Goal: Task Accomplishment & Management: Manage account settings

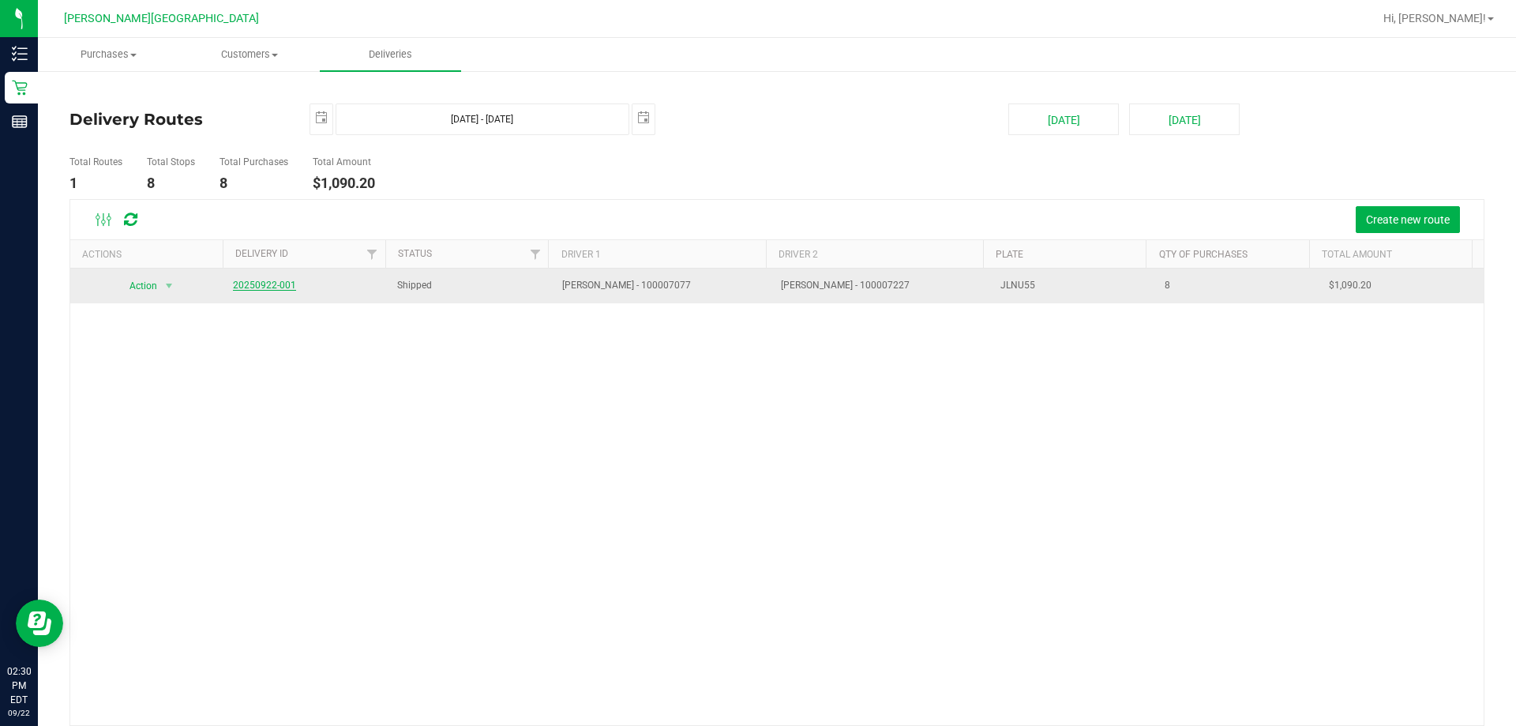
click at [260, 287] on link "20250922-001" at bounding box center [264, 285] width 63 height 11
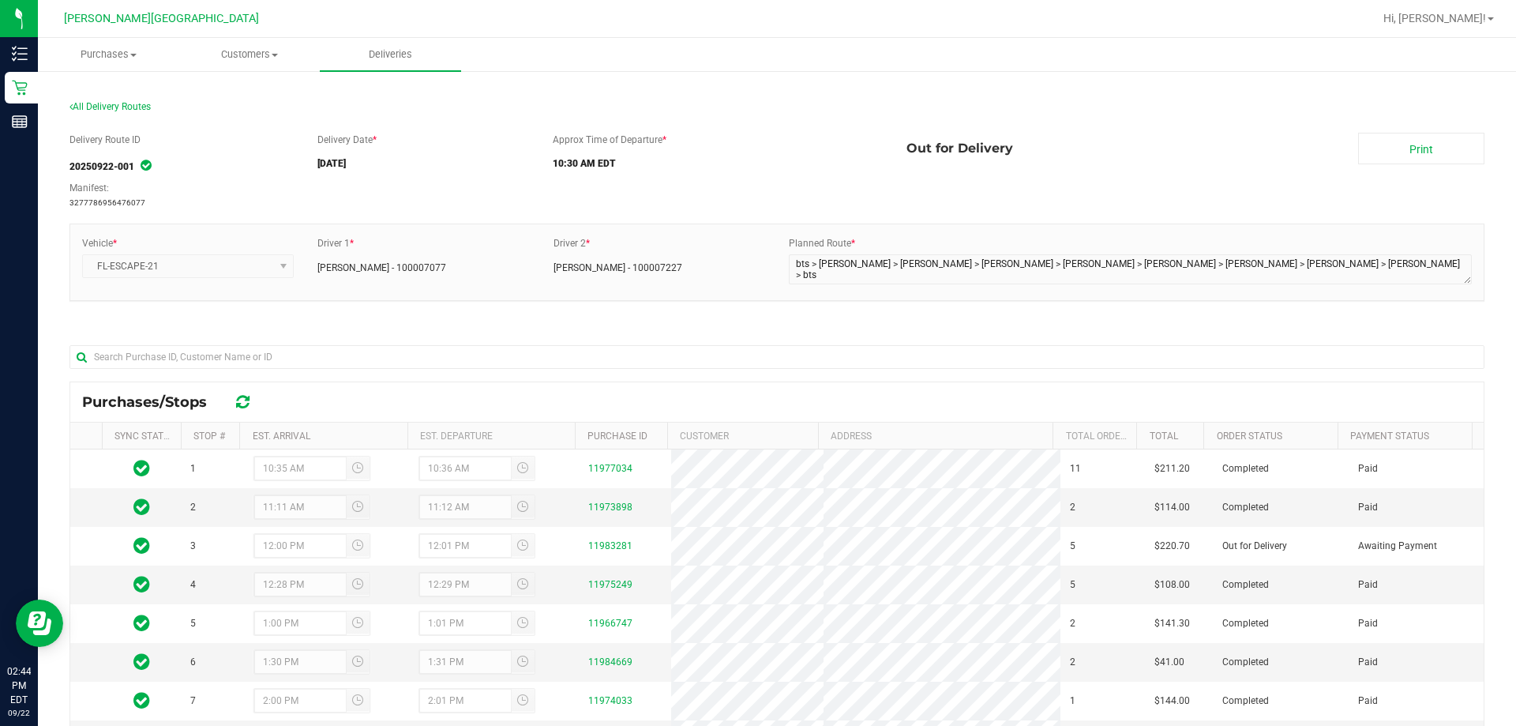
click at [251, 158] on div "Delivery Route ID 20250922-001 Manifest: 3277786956476077" at bounding box center [187, 171] width 236 height 77
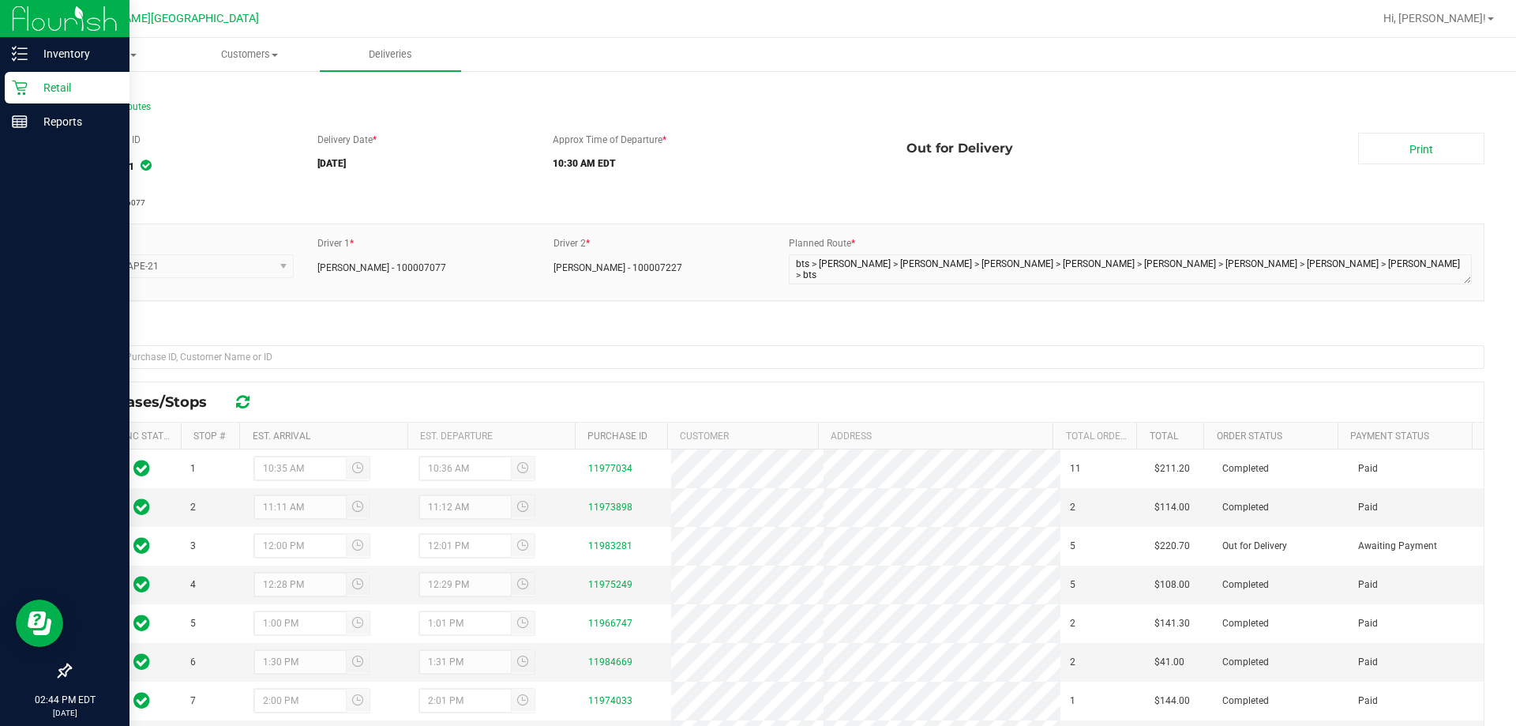
click at [9, 84] on div "Retail" at bounding box center [67, 88] width 125 height 32
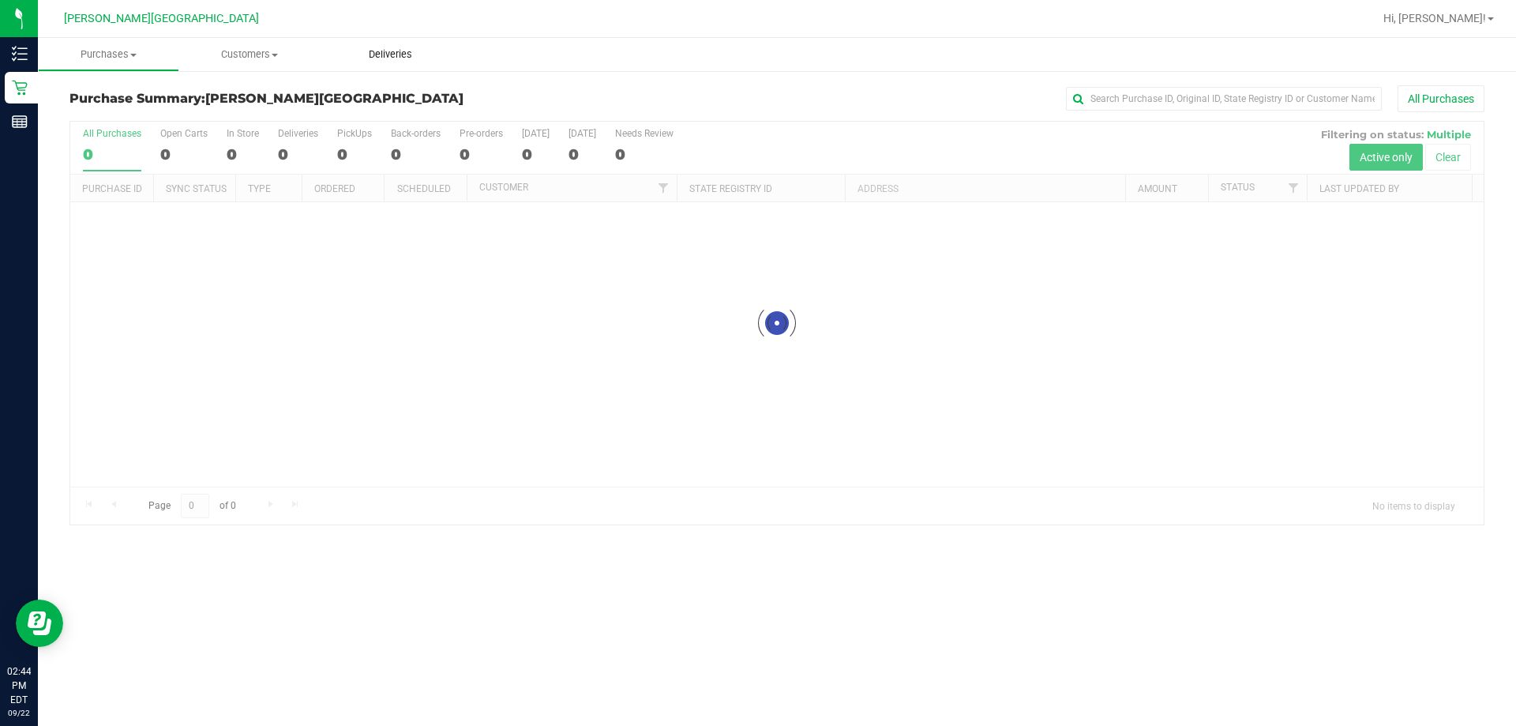
click at [404, 51] on span "Deliveries" at bounding box center [390, 54] width 86 height 14
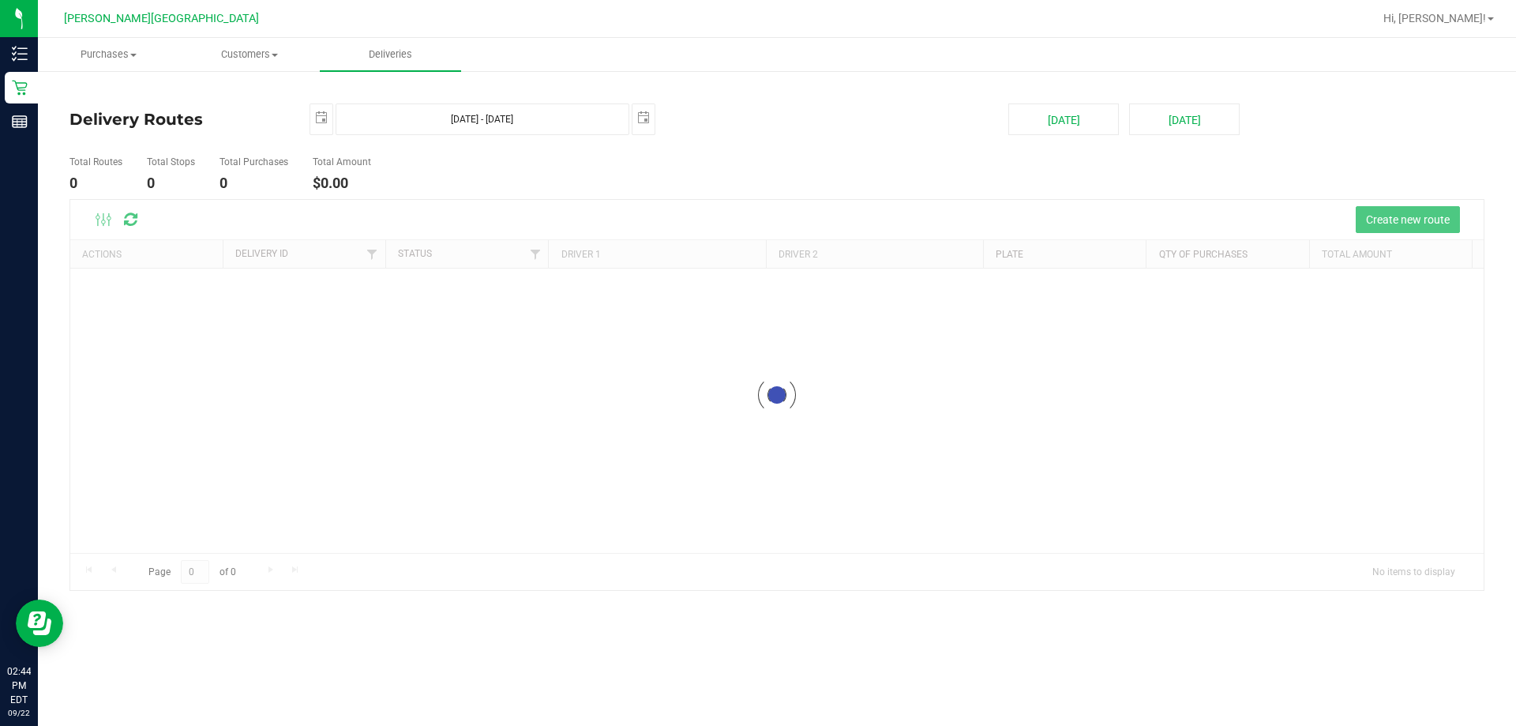
click at [572, 67] on ul "Purchases Summary of purchases Fulfillment All purchases Customers All customer…" at bounding box center [796, 55] width 1516 height 34
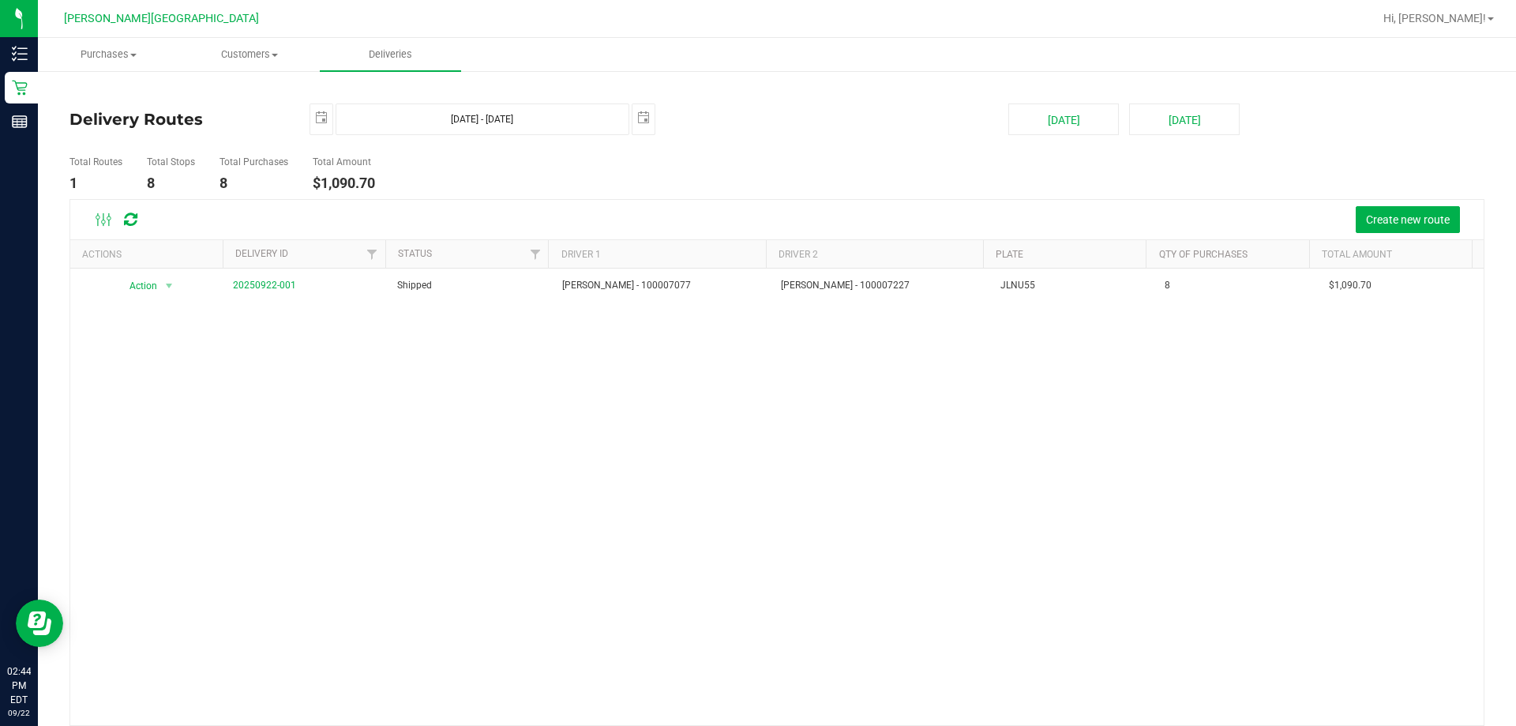
click at [572, 67] on ul "Purchases Summary of purchases Fulfillment All purchases Customers All customer…" at bounding box center [796, 55] width 1516 height 34
click at [821, 118] on div "2025-09-22 Sep 22, 2025 - Sep 22, 2025 2025-09-22" at bounding box center [648, 119] width 700 height 32
click at [1373, 227] on button "Create new route" at bounding box center [1408, 219] width 104 height 27
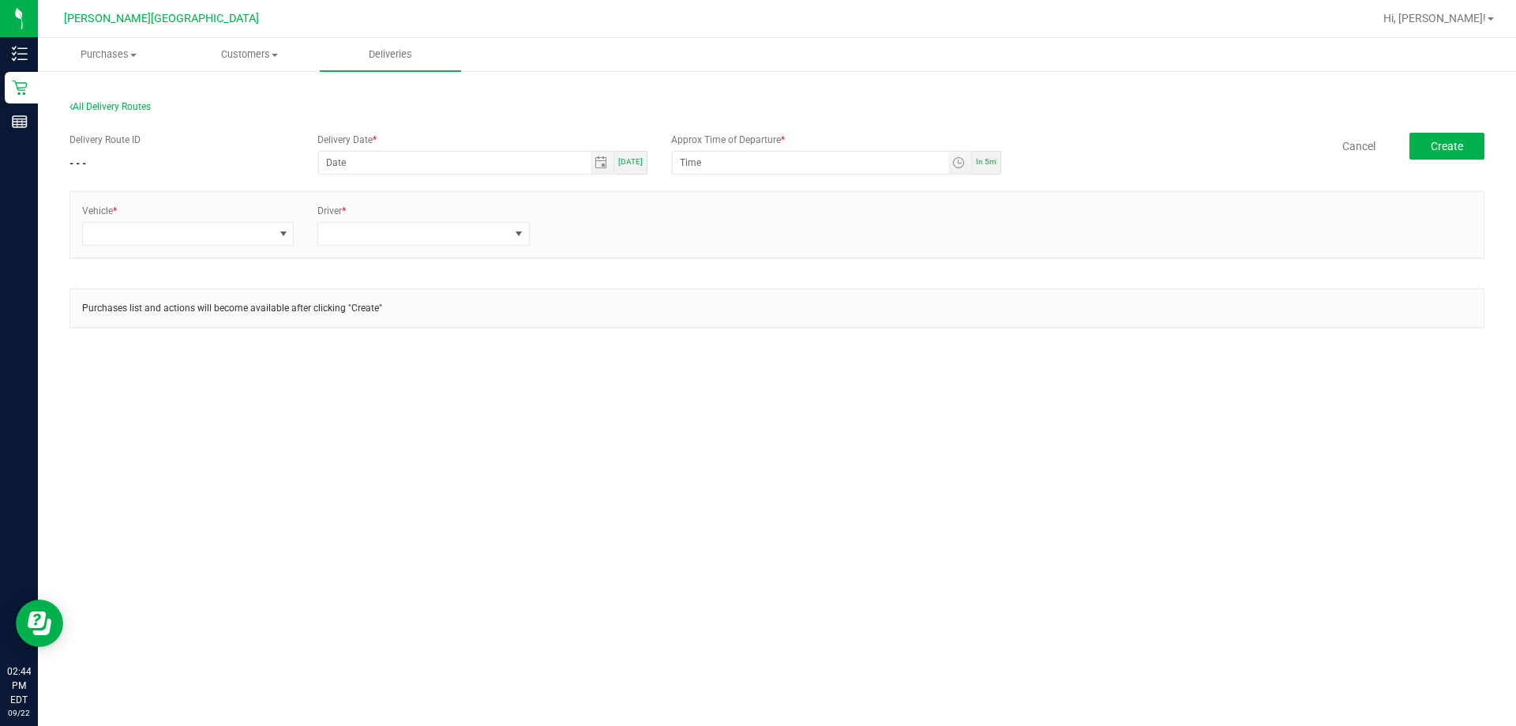
click at [630, 158] on span "[DATE]" at bounding box center [630, 161] width 24 height 9
type input "[DATE]"
click at [685, 163] on input "12:00 AM" at bounding box center [811, 163] width 276 height 22
click at [712, 160] on input "3:00 AM" at bounding box center [811, 163] width 276 height 22
type input "3:00 PM"
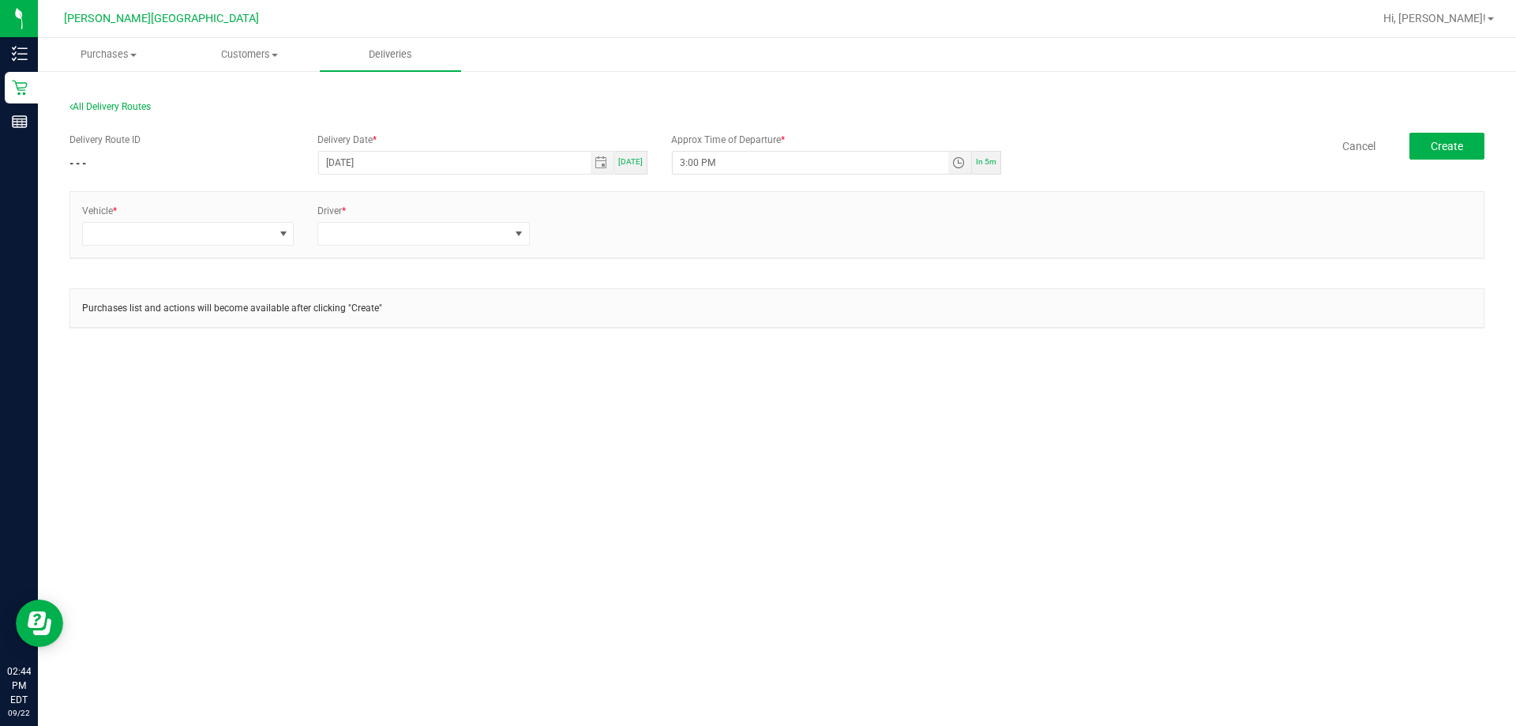
click at [627, 99] on div "All Delivery Routes" at bounding box center [776, 109] width 1415 height 21
click at [291, 228] on span at bounding box center [283, 234] width 20 height 22
type input "esca"
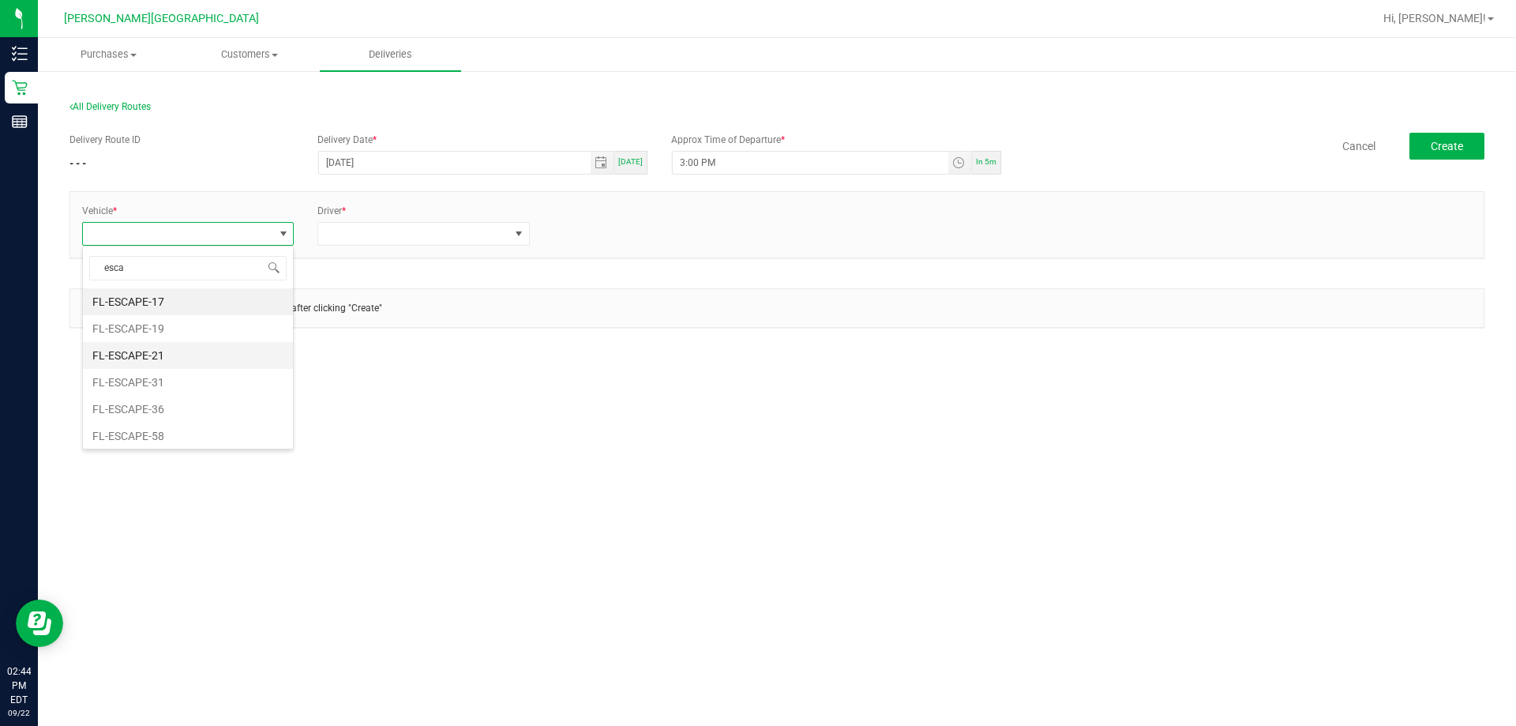
click at [220, 347] on li "FL-ESCAPE-21" at bounding box center [188, 355] width 210 height 27
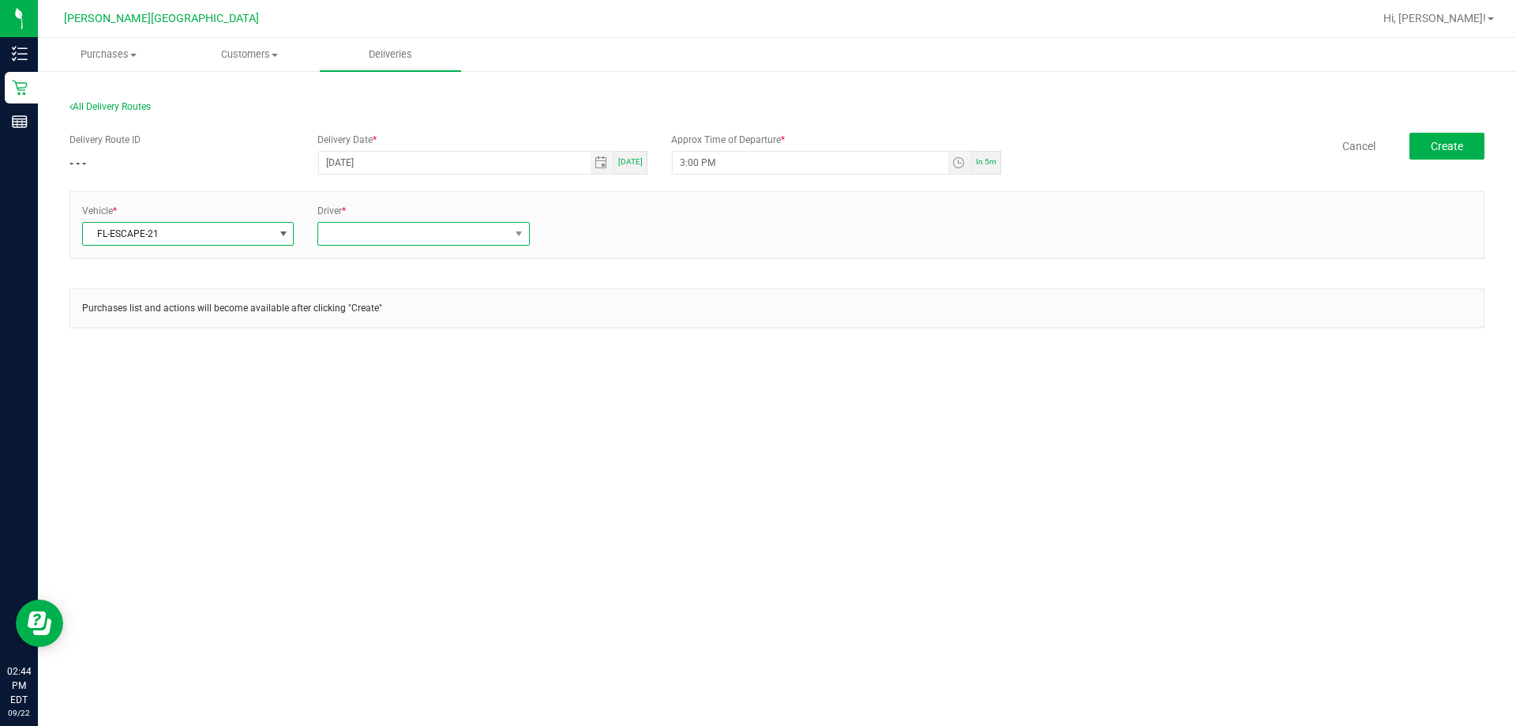
click at [377, 237] on span at bounding box center [413, 234] width 190 height 22
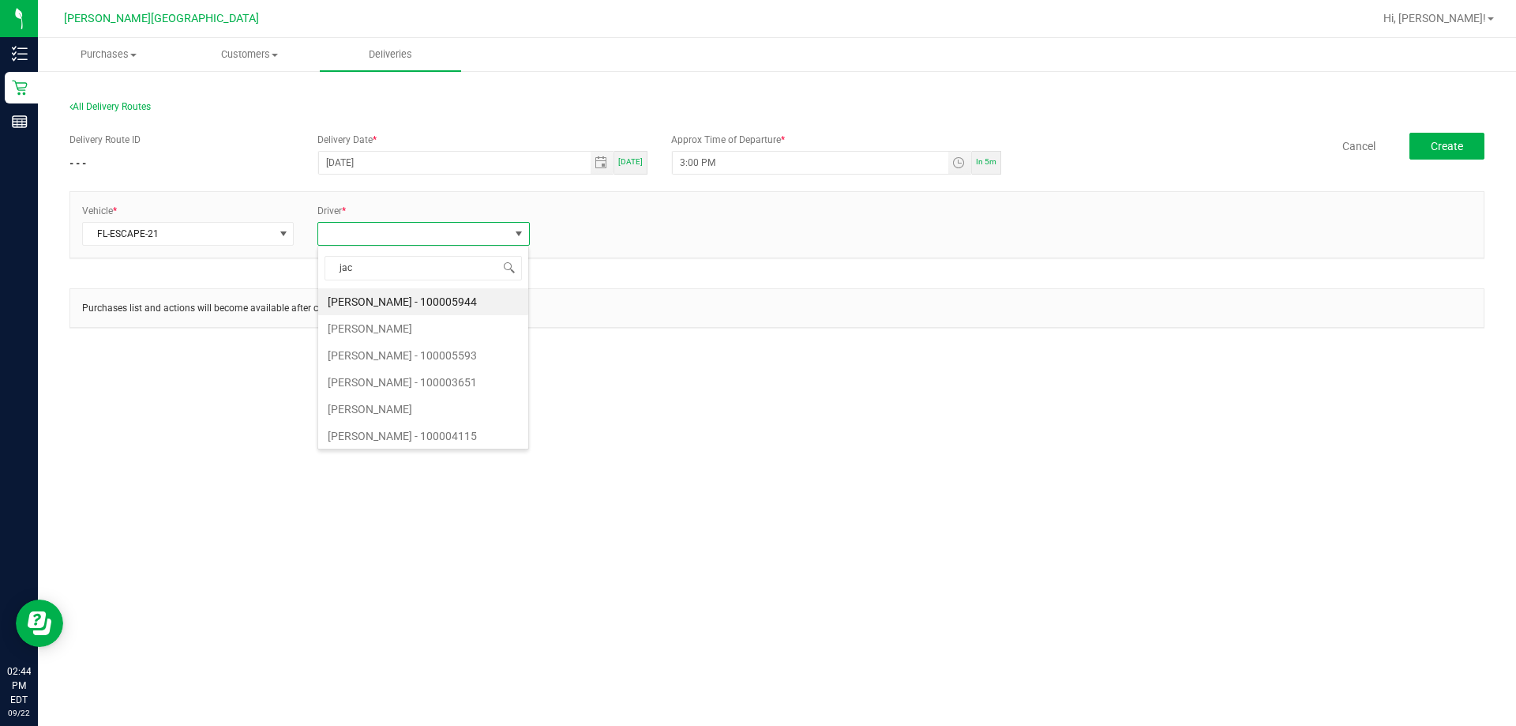
type input "jaco"
click at [381, 355] on li "Jacob Rubinton - 100007077" at bounding box center [423, 355] width 210 height 27
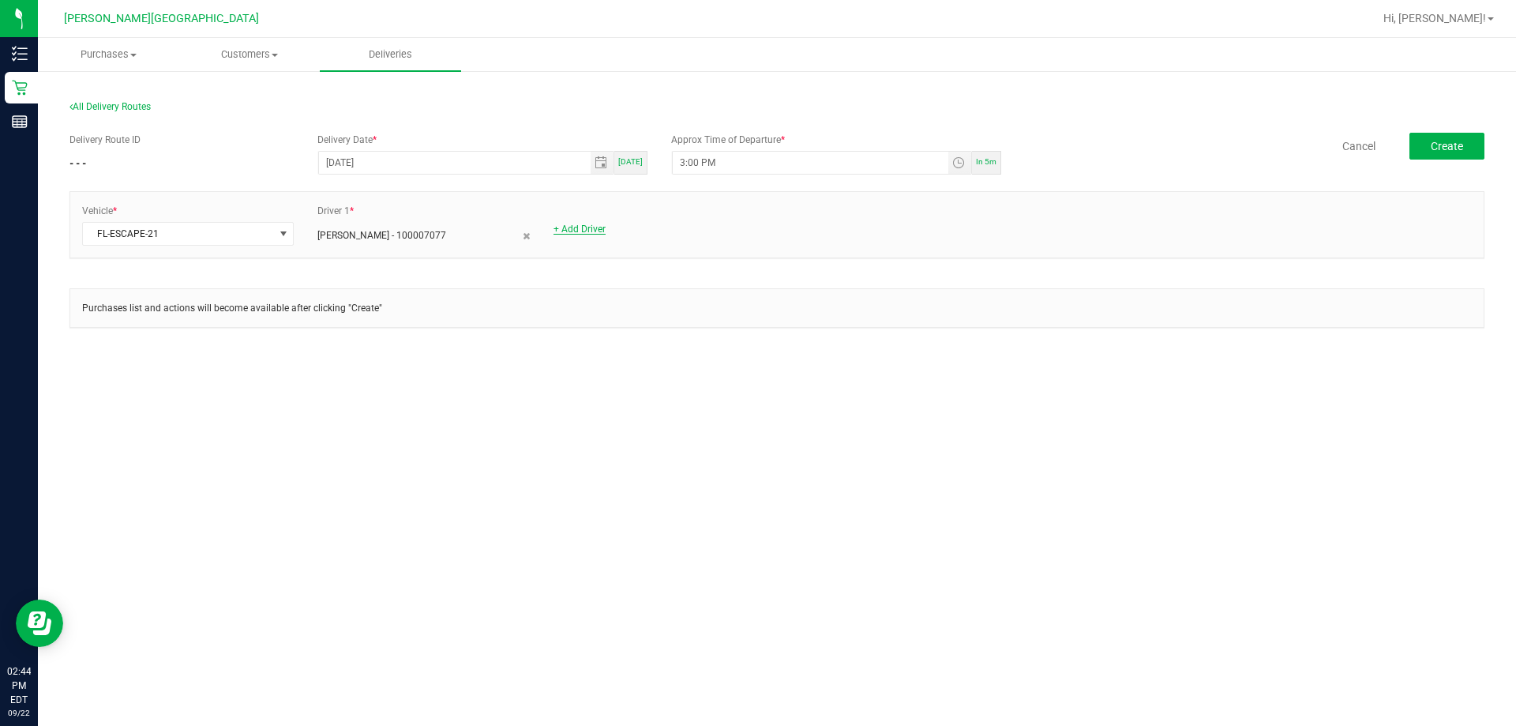
click at [585, 231] on link "+ Add Driver" at bounding box center [579, 228] width 52 height 11
click at [583, 236] on span at bounding box center [649, 234] width 190 height 22
type input "cliff"
click at [610, 302] on li "Clifford Kobrin - 100007227" at bounding box center [659, 301] width 210 height 27
click at [857, 291] on div "Purchases list and actions will become available after clicking "Create"" at bounding box center [776, 308] width 1413 height 38
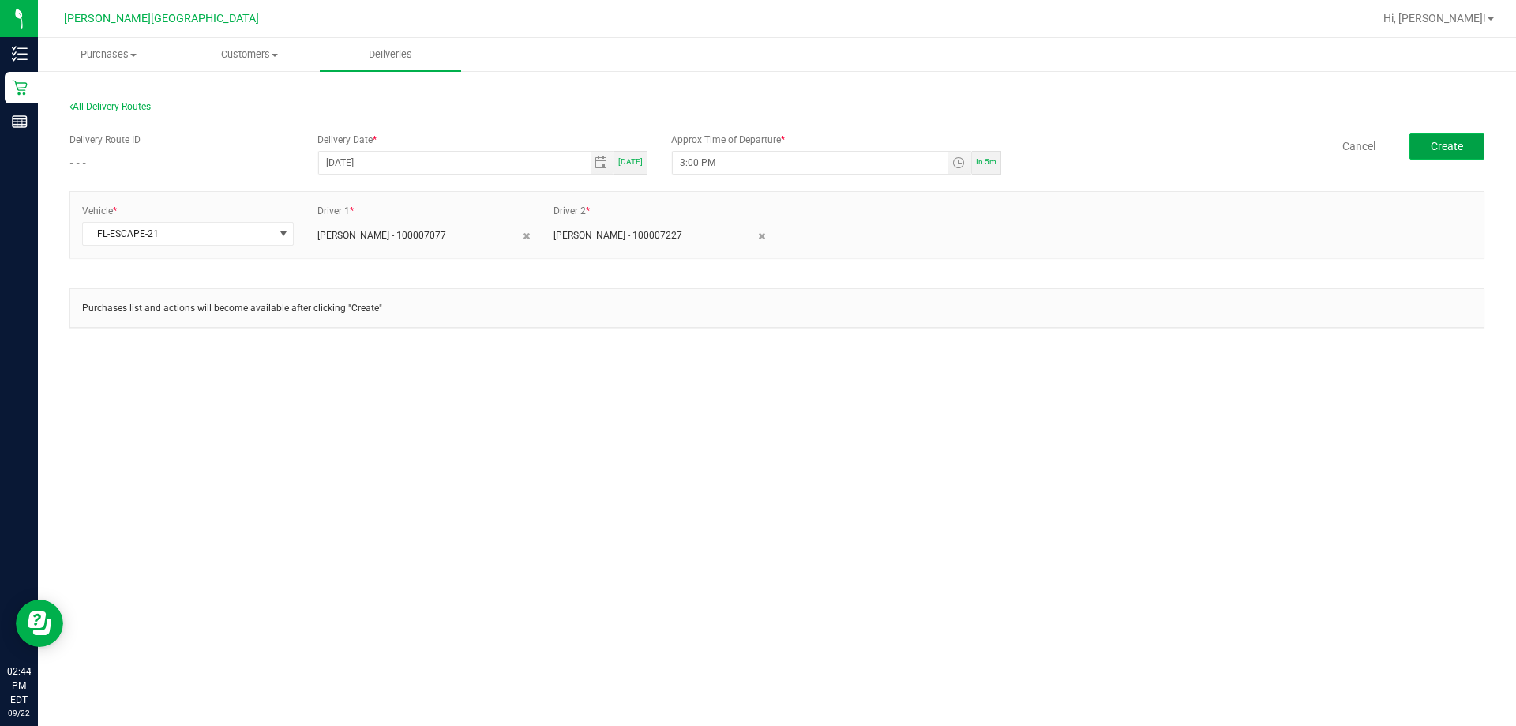
click at [1439, 142] on span "Create" at bounding box center [1447, 146] width 32 height 13
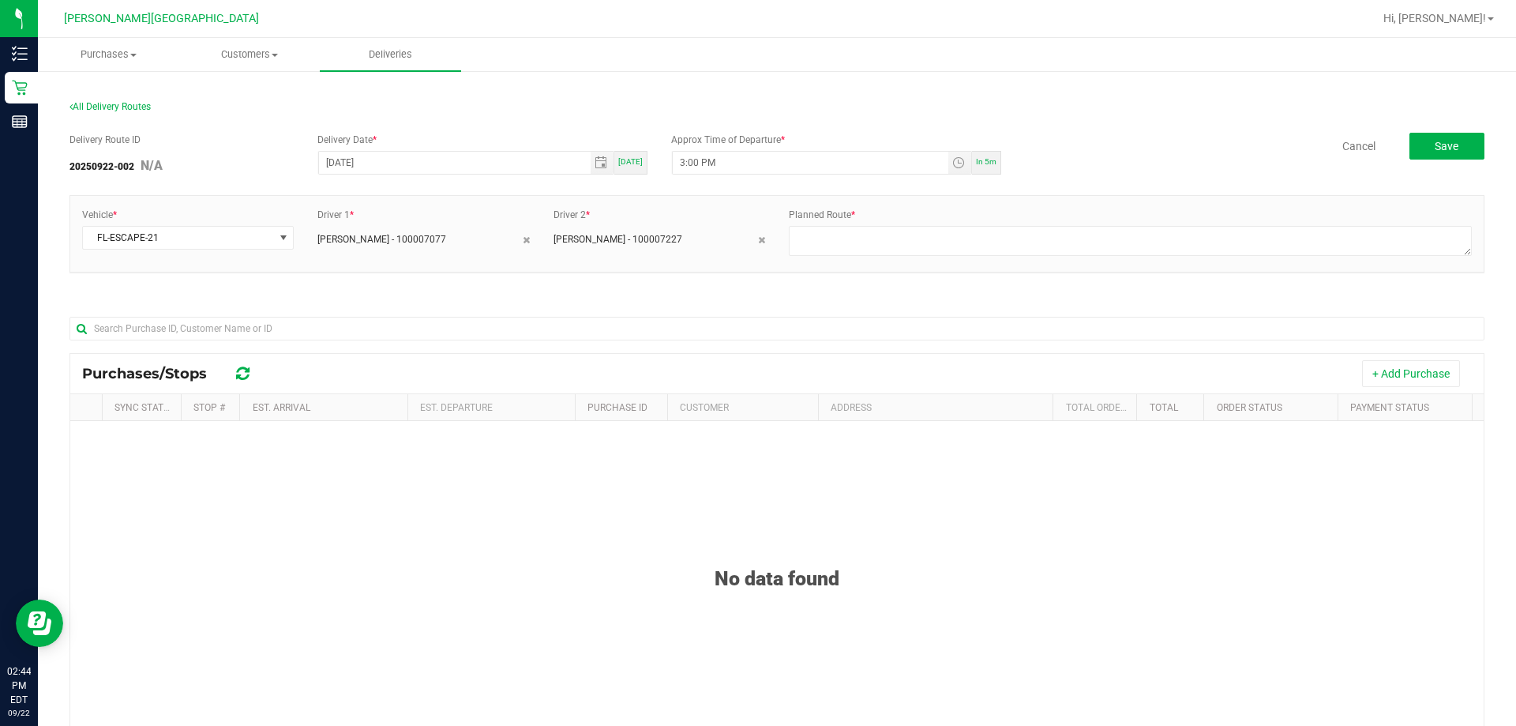
click at [656, 280] on div "Vehicle * FL-ESCAPE-21 Driver 1 * Jacob Rubinton - 100007077 Driver 2 * Cliffor…" at bounding box center [776, 241] width 1415 height 93
click at [1384, 367] on button "+ Add Purchase" at bounding box center [1411, 373] width 98 height 27
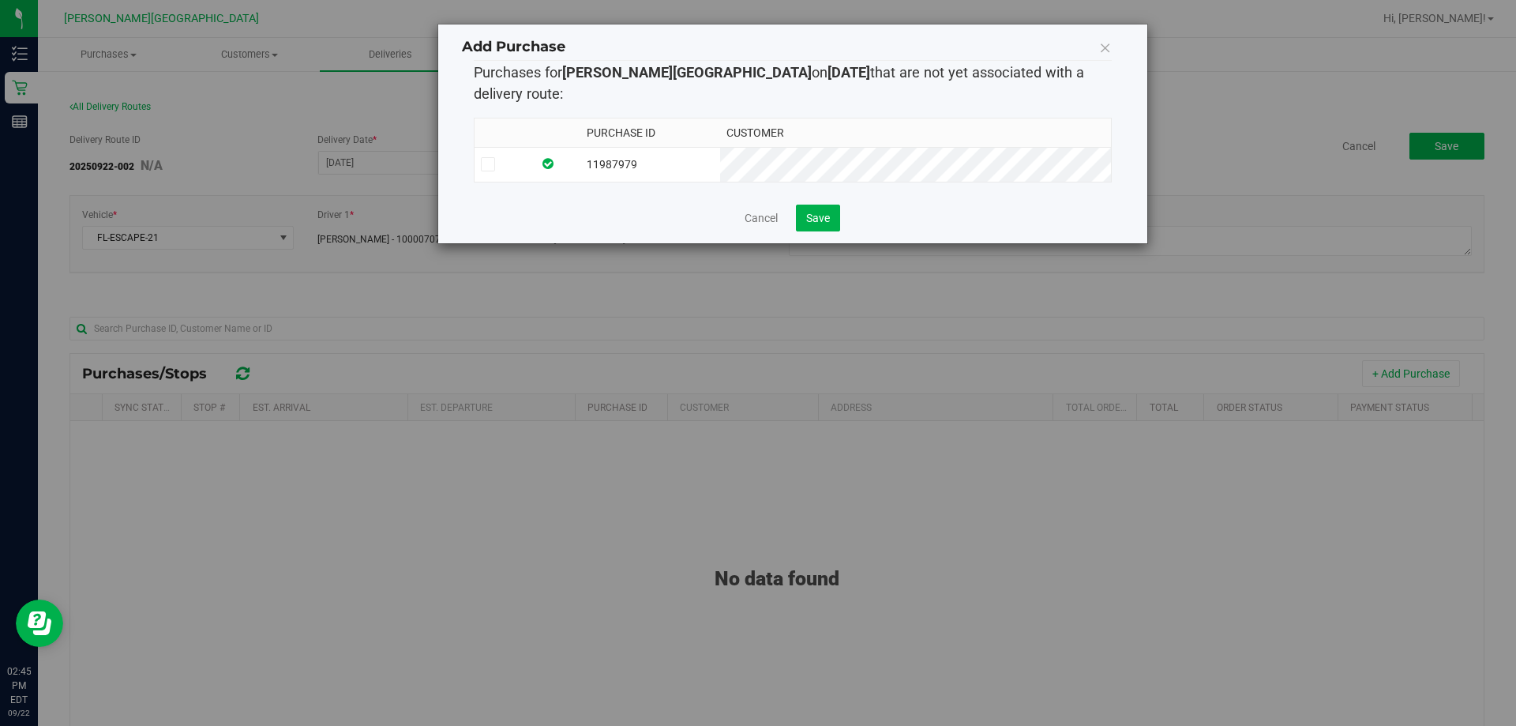
click at [720, 147] on td "11987979" at bounding box center [650, 164] width 140 height 35
click at [816, 205] on button "Save" at bounding box center [818, 217] width 44 height 27
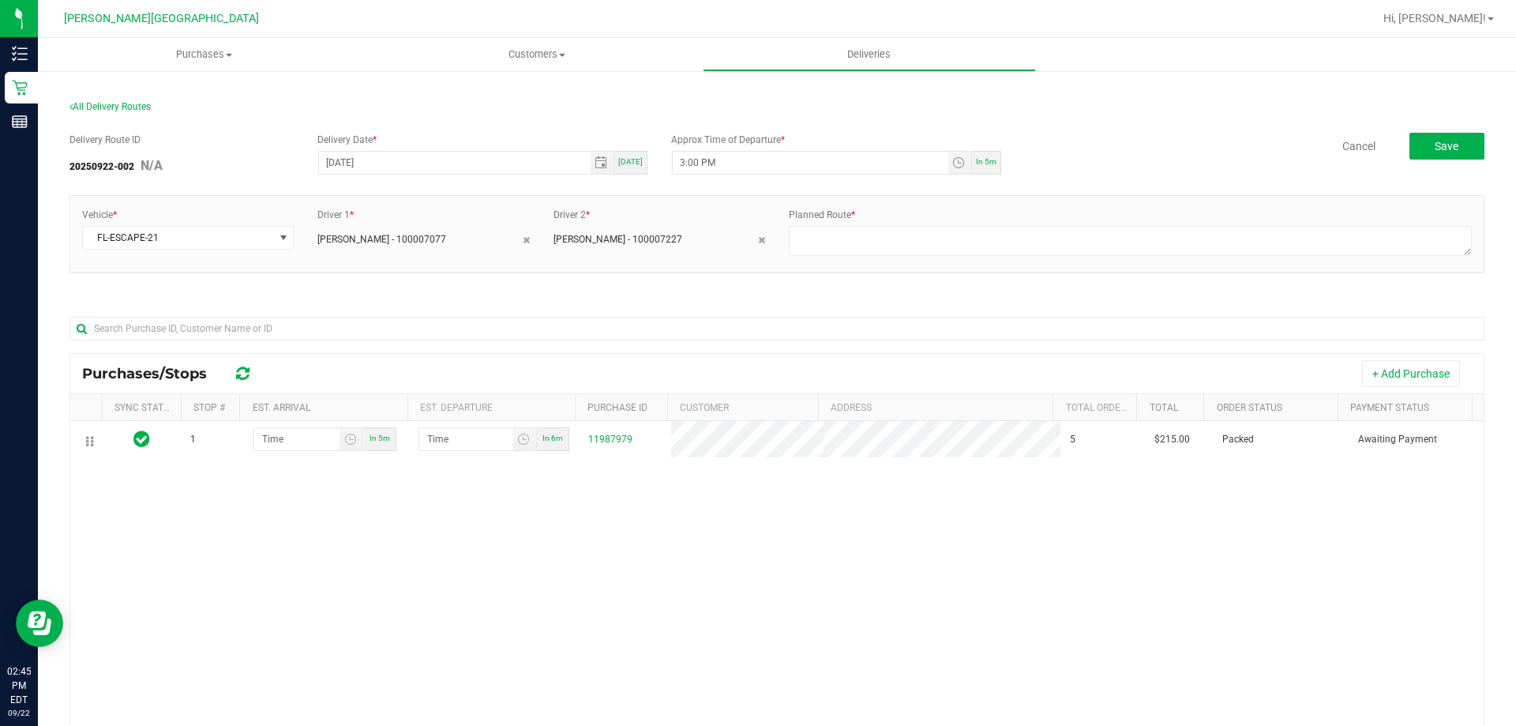
click at [668, 282] on div "Vehicle * FL-ESCAPE-21 Driver 1 * Jacob Rubinton - 100007077 Driver 2 * Cliffor…" at bounding box center [776, 241] width 1415 height 93
click at [887, 253] on textarea at bounding box center [1130, 241] width 683 height 30
type textarea "bts > daniel > bts"
drag, startPoint x: 1465, startPoint y: 157, endPoint x: 1456, endPoint y: 159, distance: 9.0
click at [1464, 157] on button "Save" at bounding box center [1446, 146] width 75 height 27
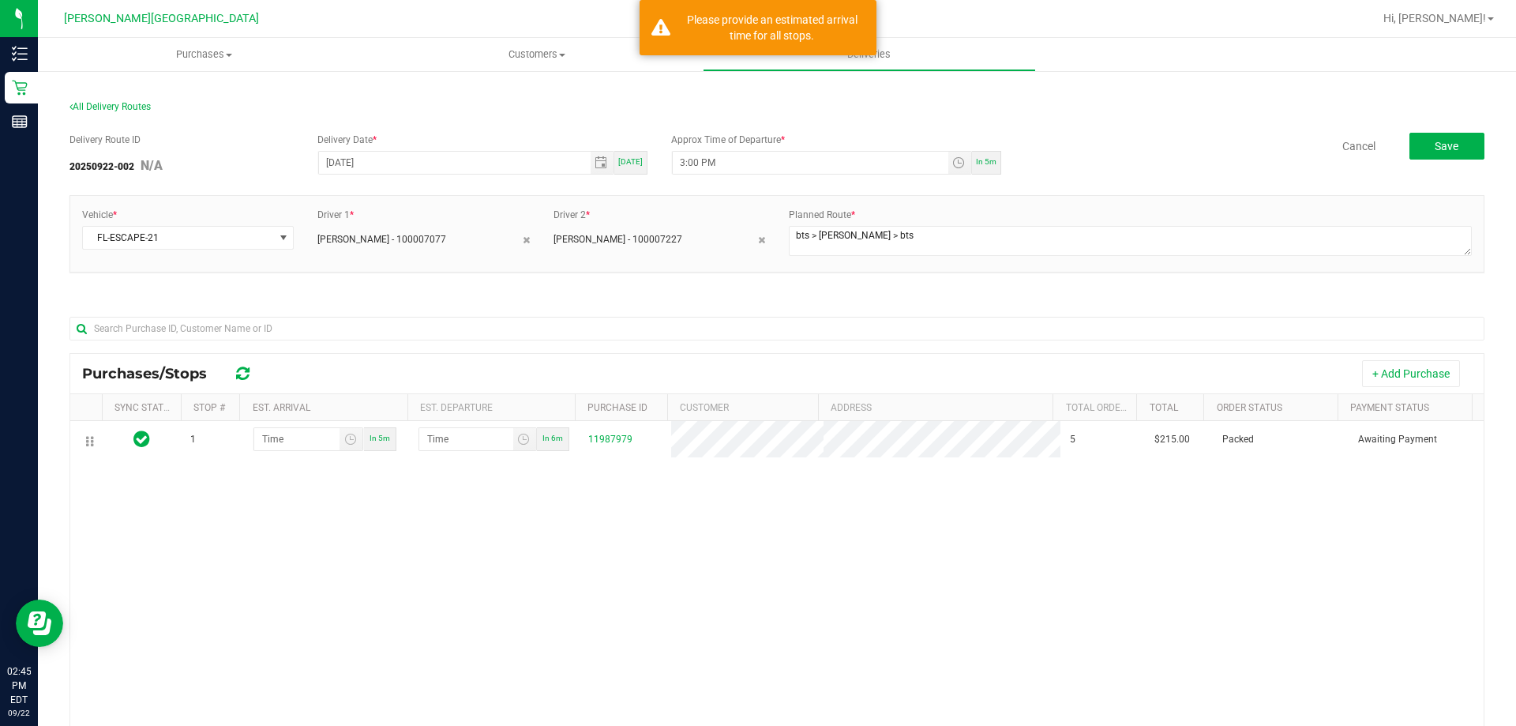
click at [1097, 152] on div "Cancel Save" at bounding box center [1248, 146] width 471 height 27
click at [513, 306] on div at bounding box center [776, 327] width 1415 height 51
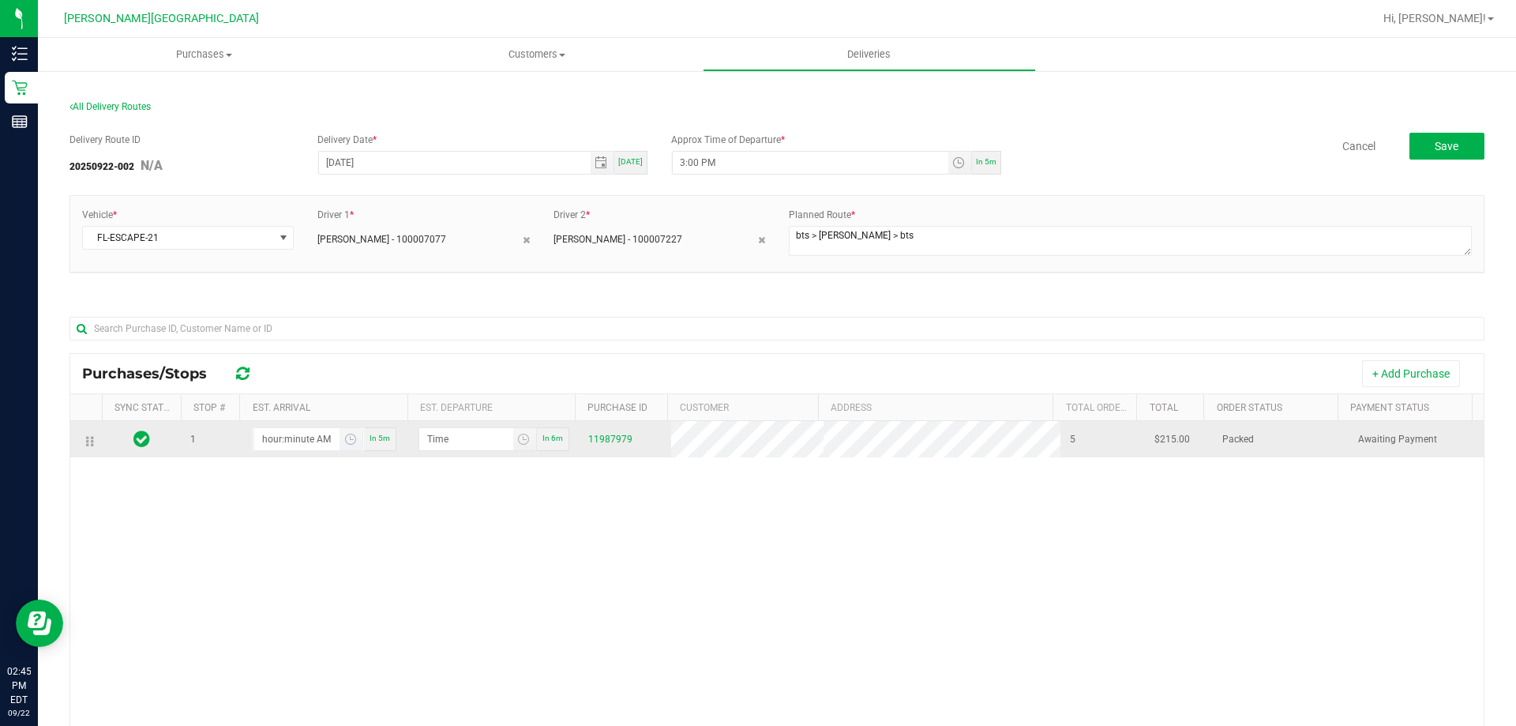
click at [287, 448] on input "hour:minute AM" at bounding box center [297, 439] width 86 height 22
type input "3:02 AM"
type input "3:03 AM"
type input "3:24 AM"
type input "3:25 AM"
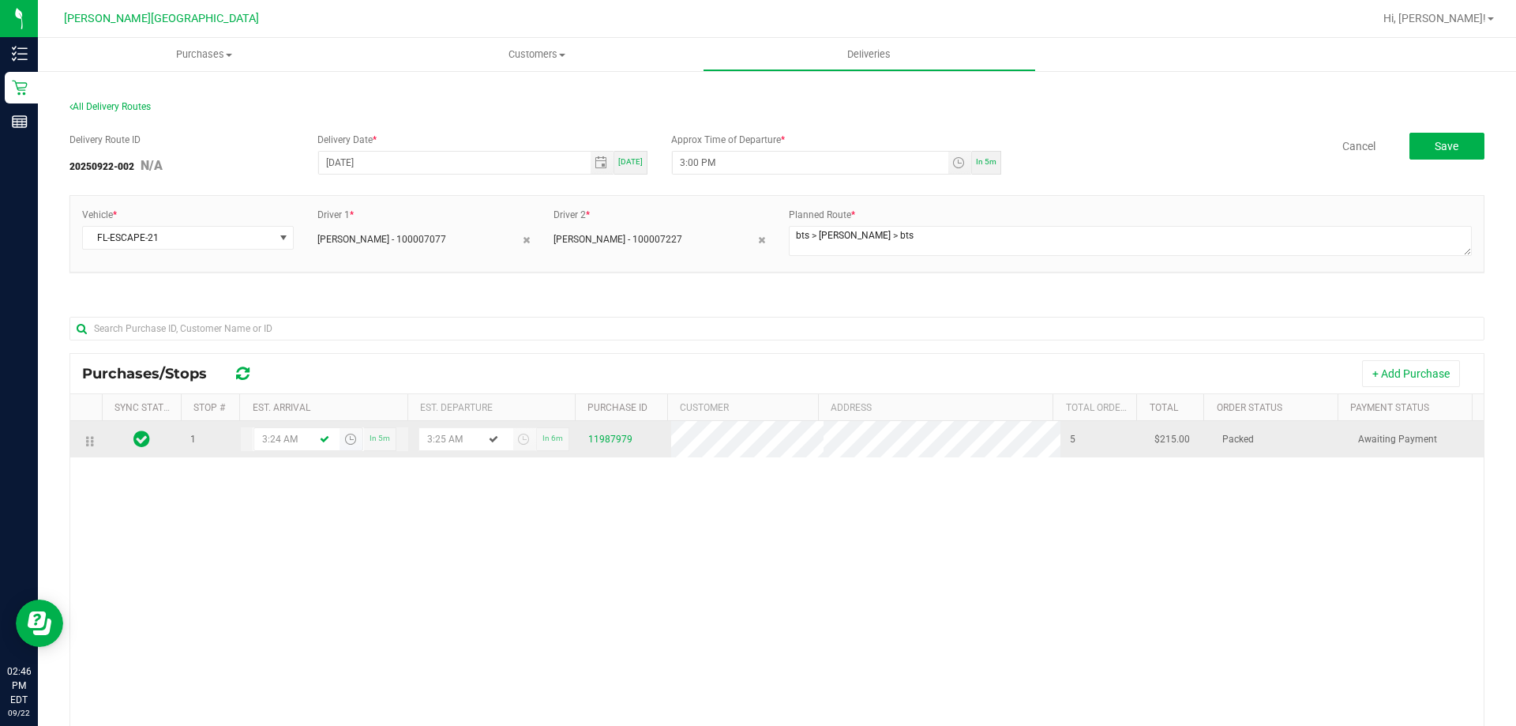
type input "3:24 PM"
type input "3:25 PM"
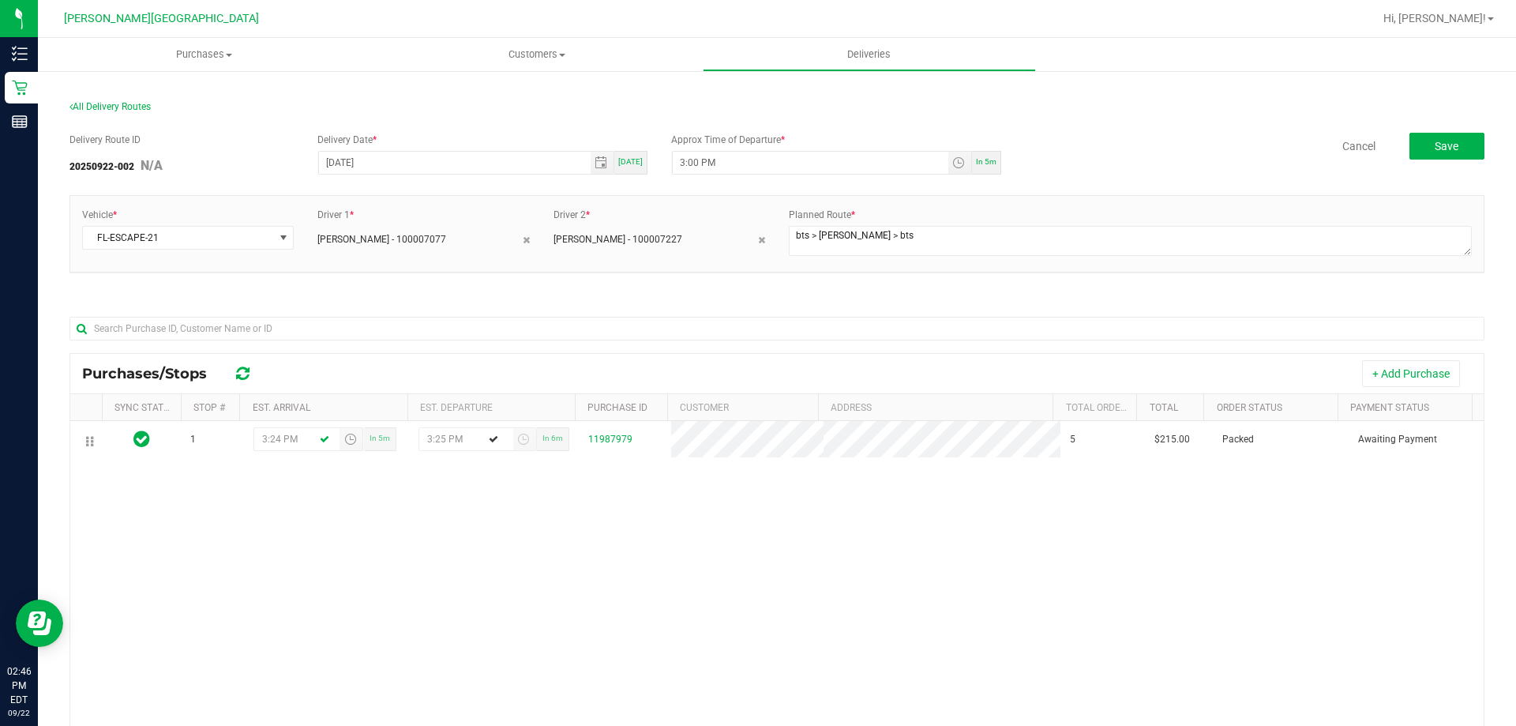
type input "3:24 PM"
click at [538, 365] on div "+ Add Purchase" at bounding box center [869, 373] width 1205 height 27
click at [1409, 149] on button "Save" at bounding box center [1446, 146] width 75 height 27
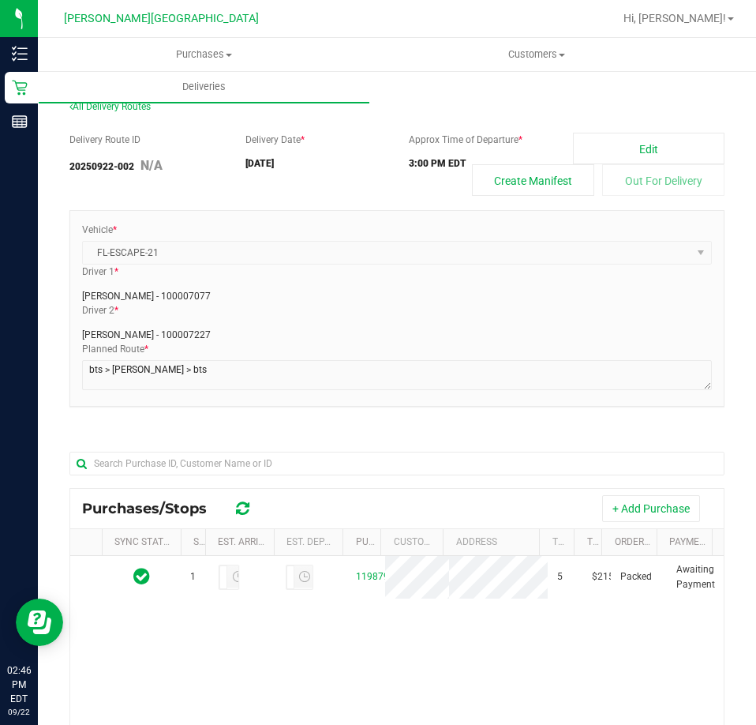
click at [385, 196] on div "Delivery Route ID 20250922-002 N/A Delivery Date * 09/22/2025 Approx Time of De…" at bounding box center [396, 593] width 655 height 945
click at [345, 182] on div "Delivery Route ID 20250922-002 N/A Delivery Date * 09/22/2025 Approx Time of De…" at bounding box center [396, 164] width 655 height 63
click at [537, 182] on button "Create Manifest" at bounding box center [533, 180] width 122 height 32
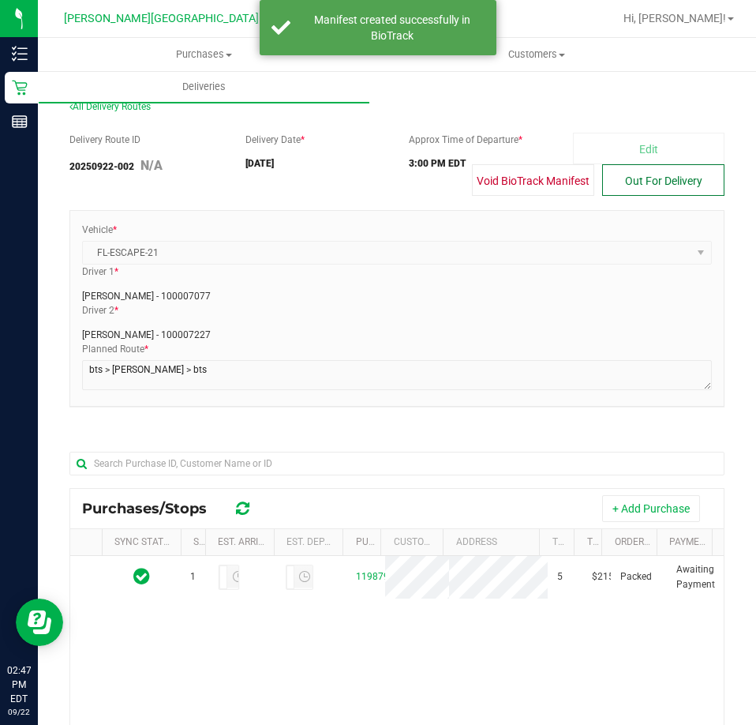
click at [636, 185] on button "Out For Delivery" at bounding box center [663, 180] width 122 height 32
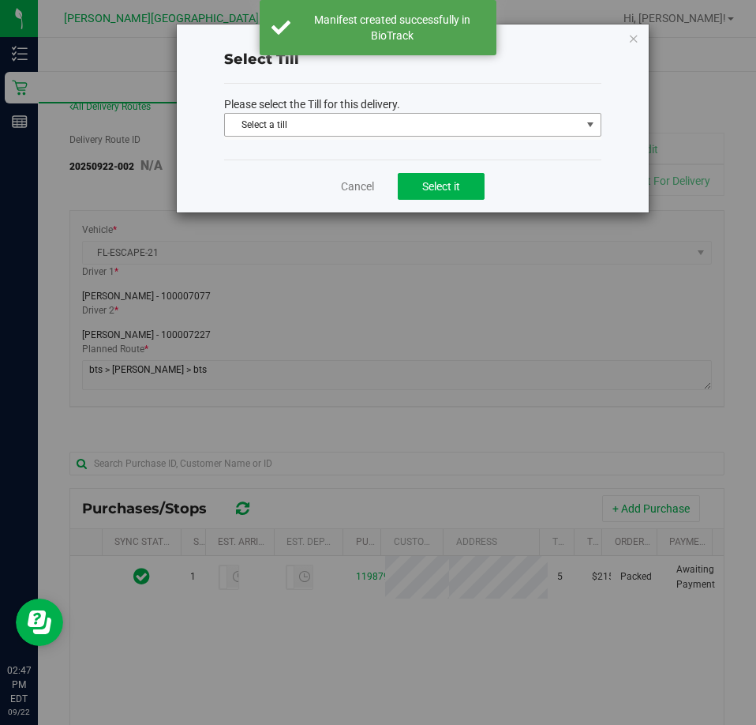
click at [443, 121] on span "Select a till" at bounding box center [403, 125] width 356 height 22
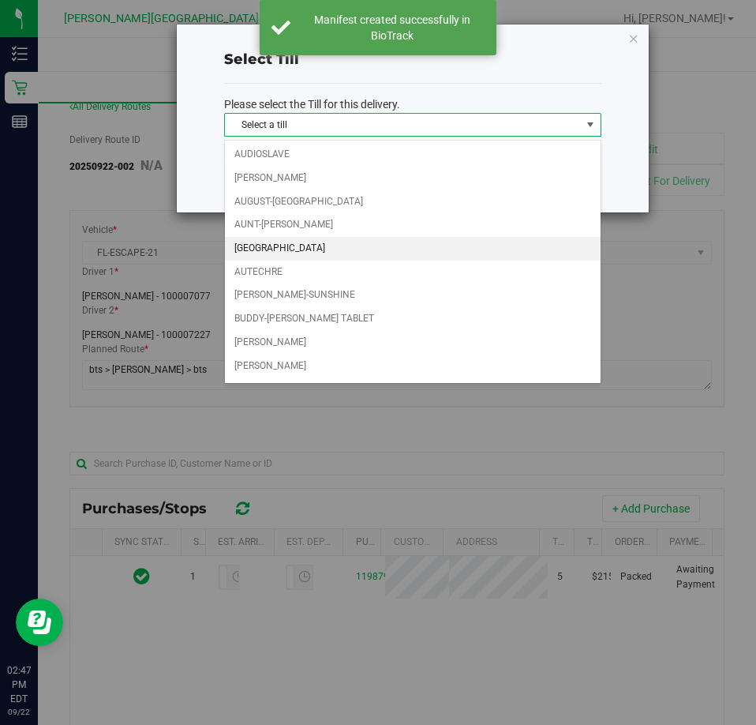
scroll to position [232, 0]
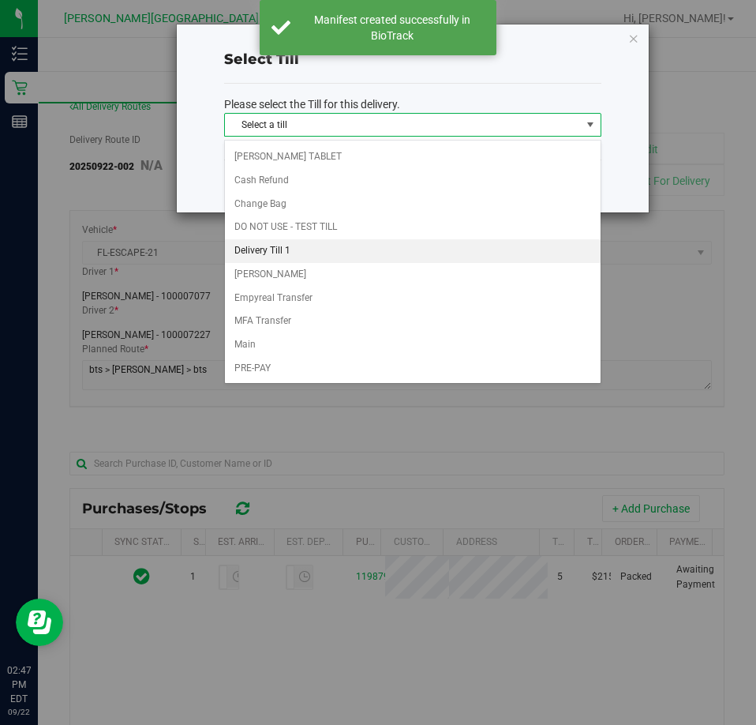
click at [389, 250] on li "Delivery Till 1" at bounding box center [413, 251] width 376 height 24
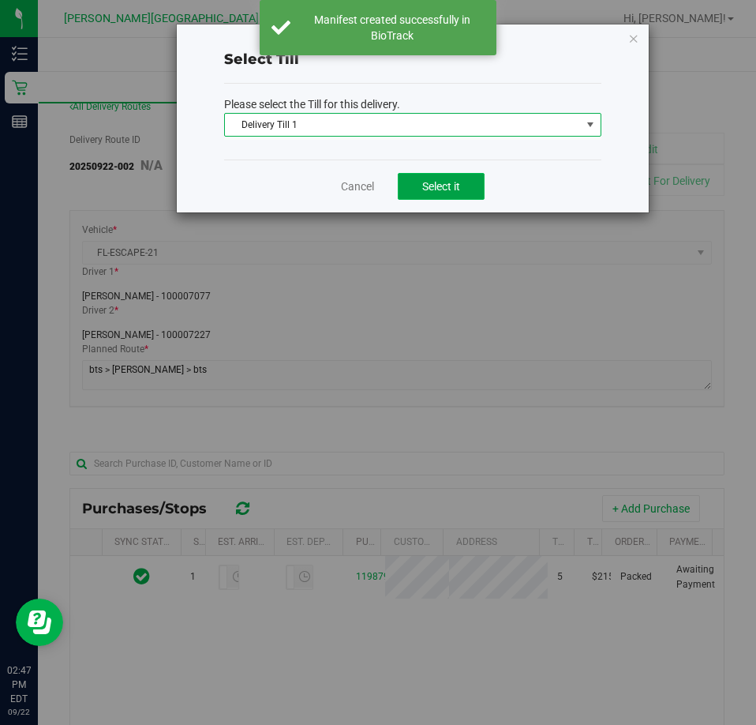
click at [444, 186] on span "Select it" at bounding box center [441, 186] width 38 height 13
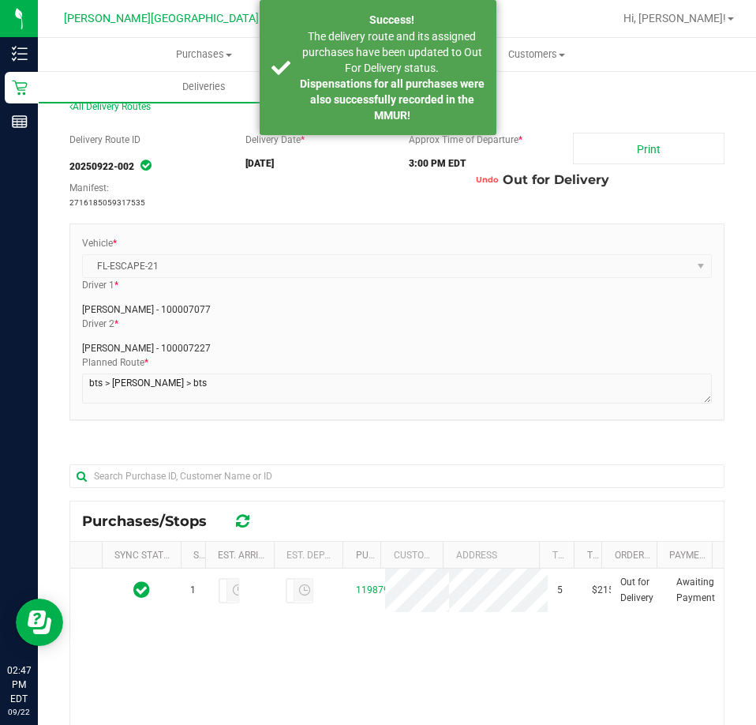
click at [525, 217] on div "Delivery Route ID 20250922-002 Manifest: 2716185059317535 Delivery Date * 09/22…" at bounding box center [396, 600] width 655 height 959
click at [416, 190] on div "Delivery Route ID 20250922-002 Manifest: 2716185059317535 Delivery Date * 09/22…" at bounding box center [396, 171] width 655 height 77
click at [582, 153] on link "Print" at bounding box center [649, 149] width 152 height 32
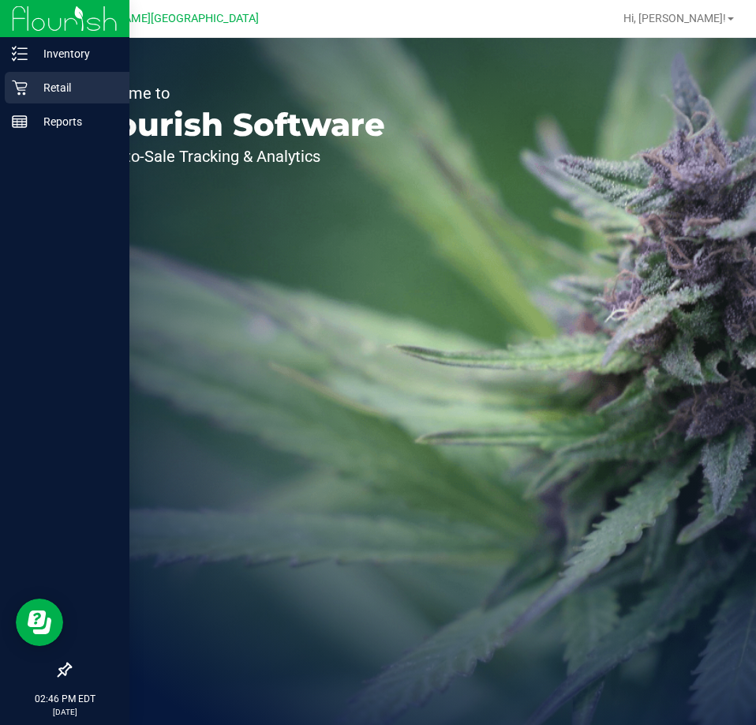
click at [32, 80] on p "Retail" at bounding box center [75, 87] width 95 height 19
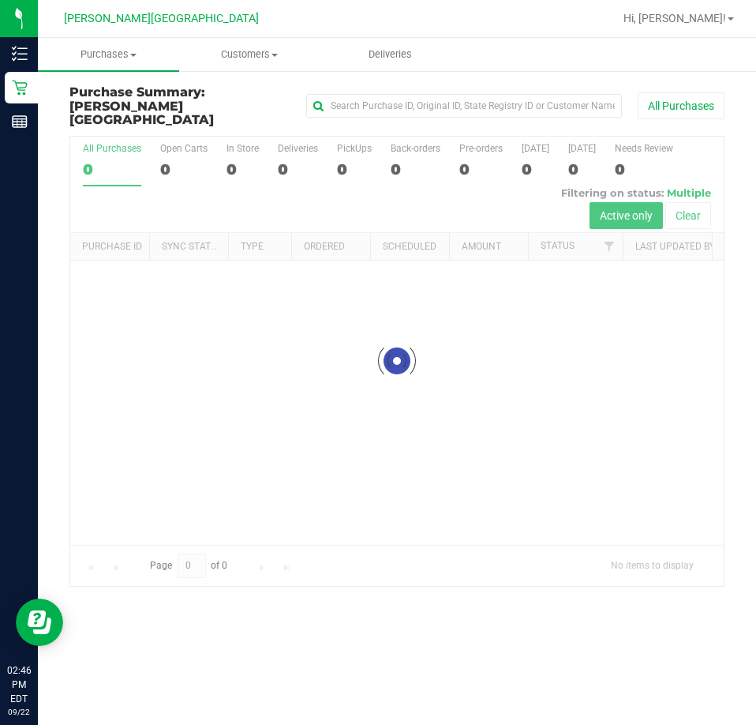
click at [287, 144] on div at bounding box center [397, 361] width 654 height 449
click at [283, 163] on div at bounding box center [397, 361] width 654 height 449
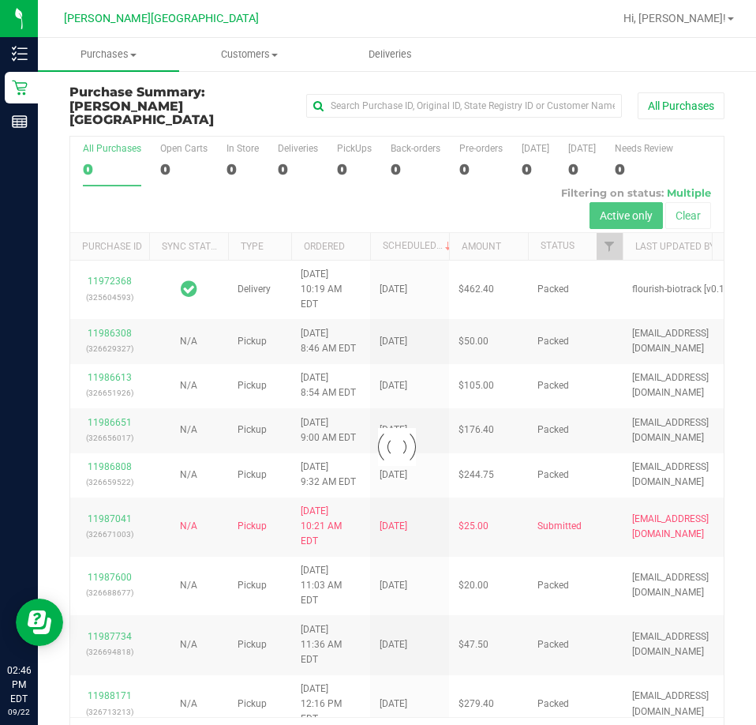
click at [286, 148] on div at bounding box center [397, 447] width 654 height 621
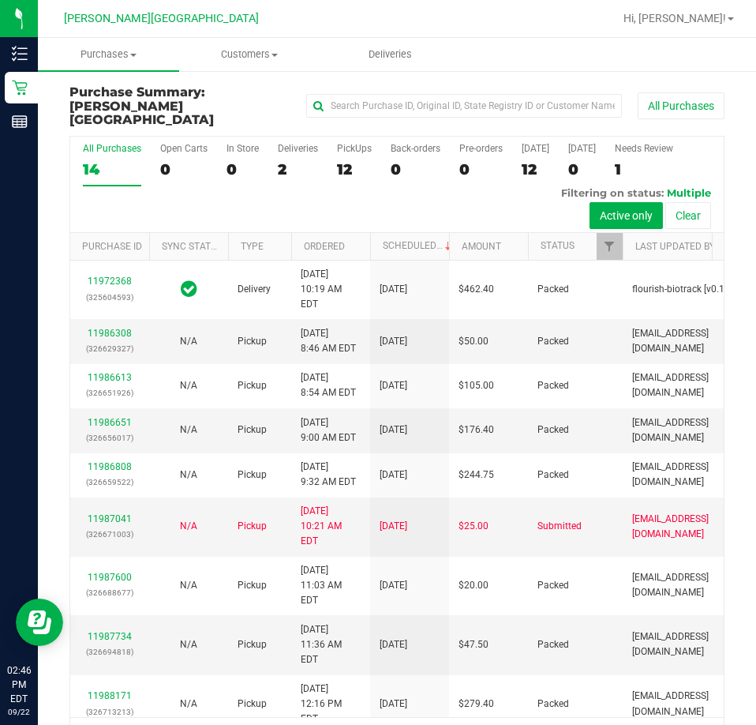
click at [286, 160] on div "2" at bounding box center [298, 169] width 40 height 18
click at [0, 0] on input "Deliveries 2" at bounding box center [0, 0] width 0 height 0
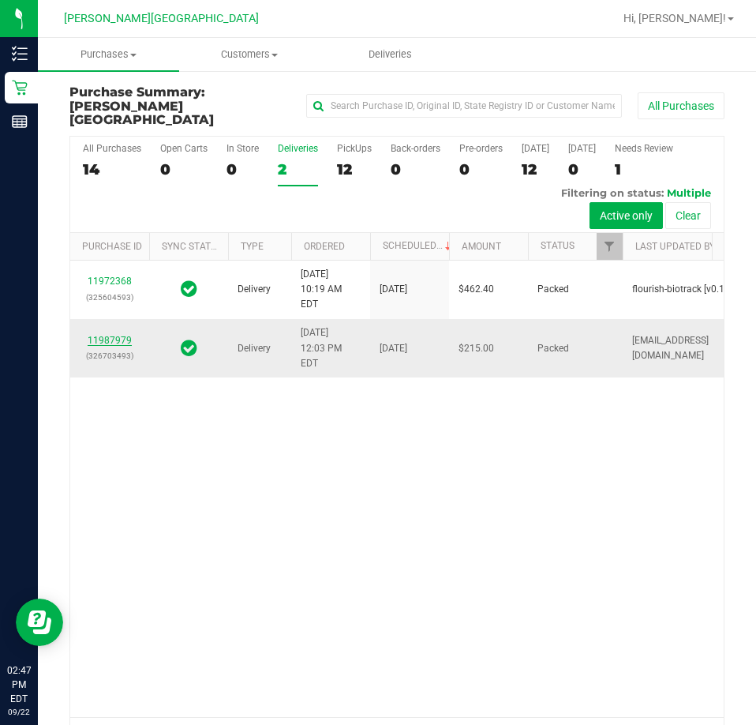
click at [121, 346] on link "11987979" at bounding box center [110, 340] width 44 height 11
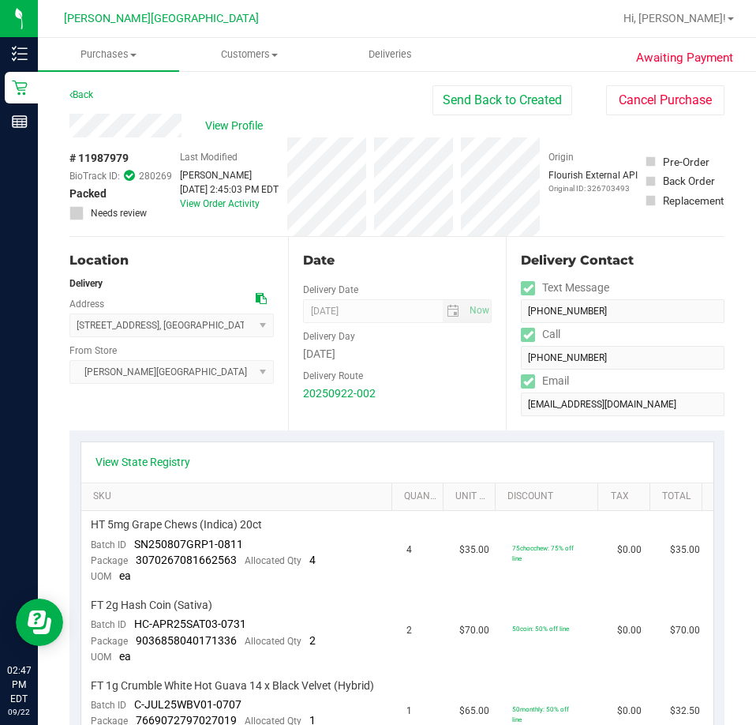
click at [427, 379] on div "Delivery Route" at bounding box center [397, 373] width 189 height 23
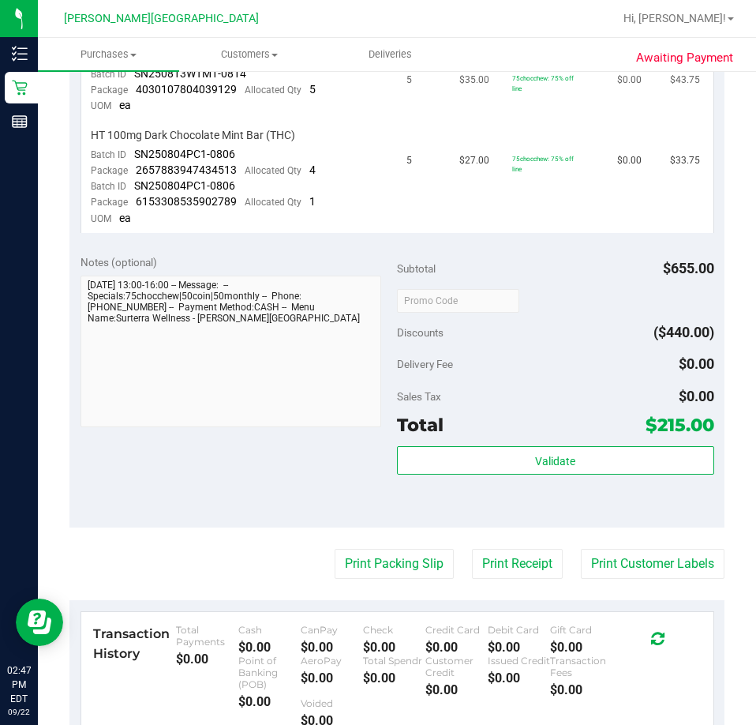
scroll to position [711, 0]
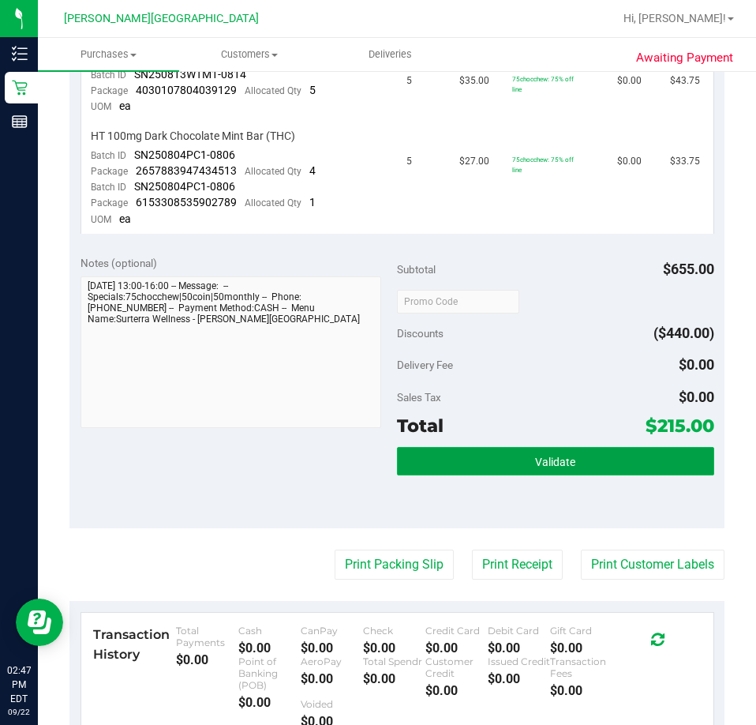
click at [490, 475] on button "Validate" at bounding box center [555, 461] width 317 height 28
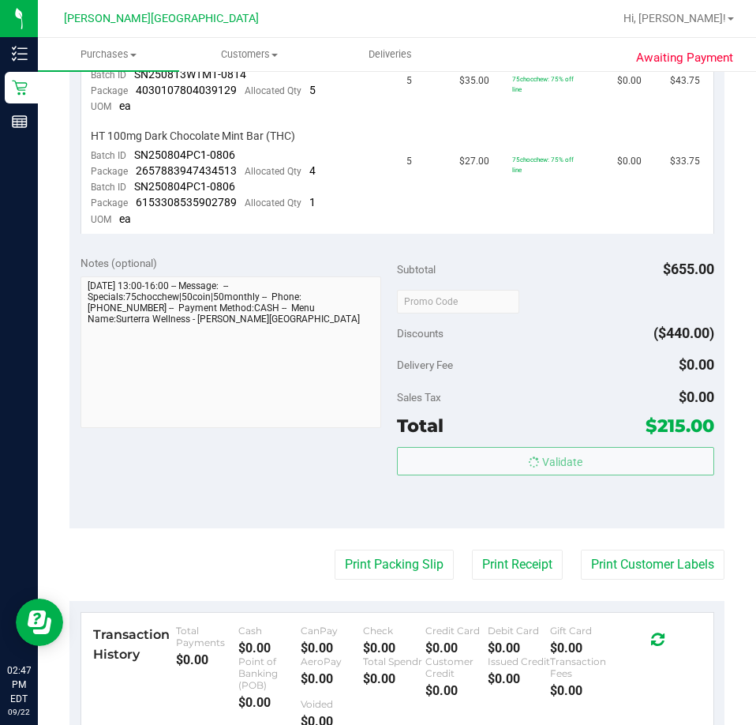
click at [515, 373] on body "Inventory Retail Reports 02:47 PM EDT [DATE] 09/22 [PERSON_NAME][GEOGRAPHIC_DAT…" at bounding box center [378, 362] width 756 height 725
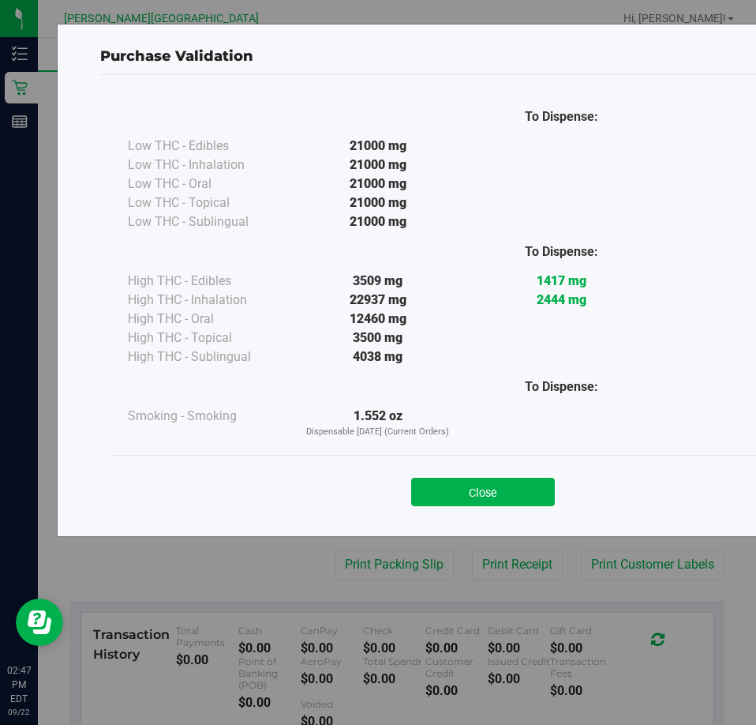
click at [479, 507] on div "Close" at bounding box center [483, 487] width 742 height 64
click at [482, 484] on button "Close" at bounding box center [483, 492] width 144 height 28
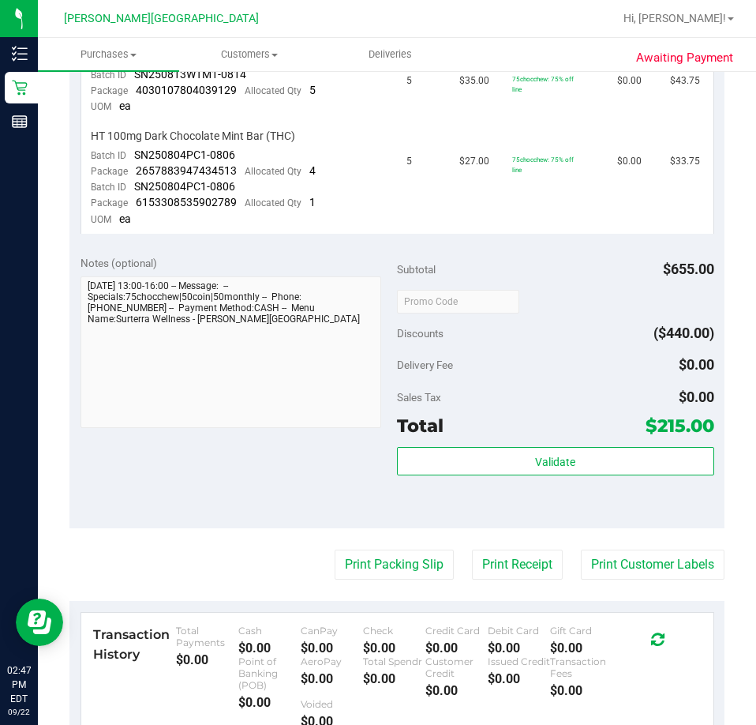
click at [501, 381] on div "Subtotal $655.00 Discounts ($440.00) Delivery Fee $0.00 Sales Tax $0.00 Total $…" at bounding box center [555, 386] width 317 height 263
click at [543, 351] on div "Delivery Fee $0.00" at bounding box center [555, 365] width 317 height 28
